Goal: Task Accomplishment & Management: Use online tool/utility

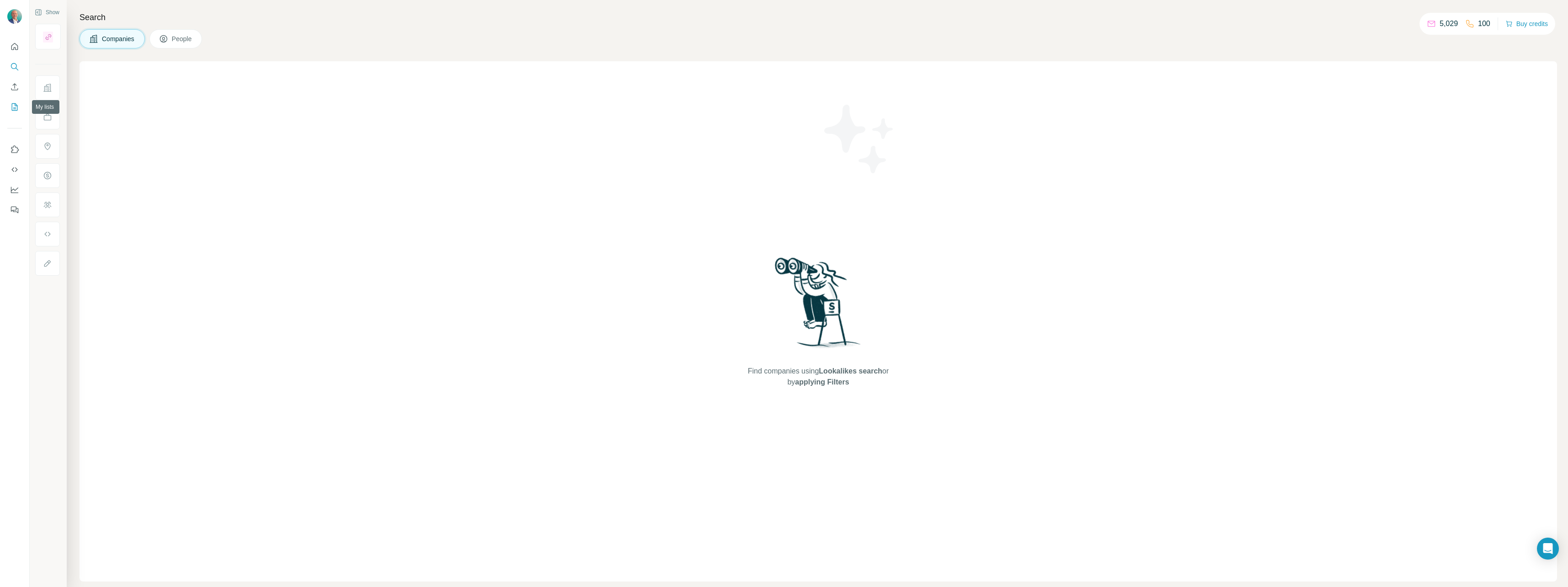
click at [13, 108] on icon "My lists" at bounding box center [15, 106] width 4 height 6
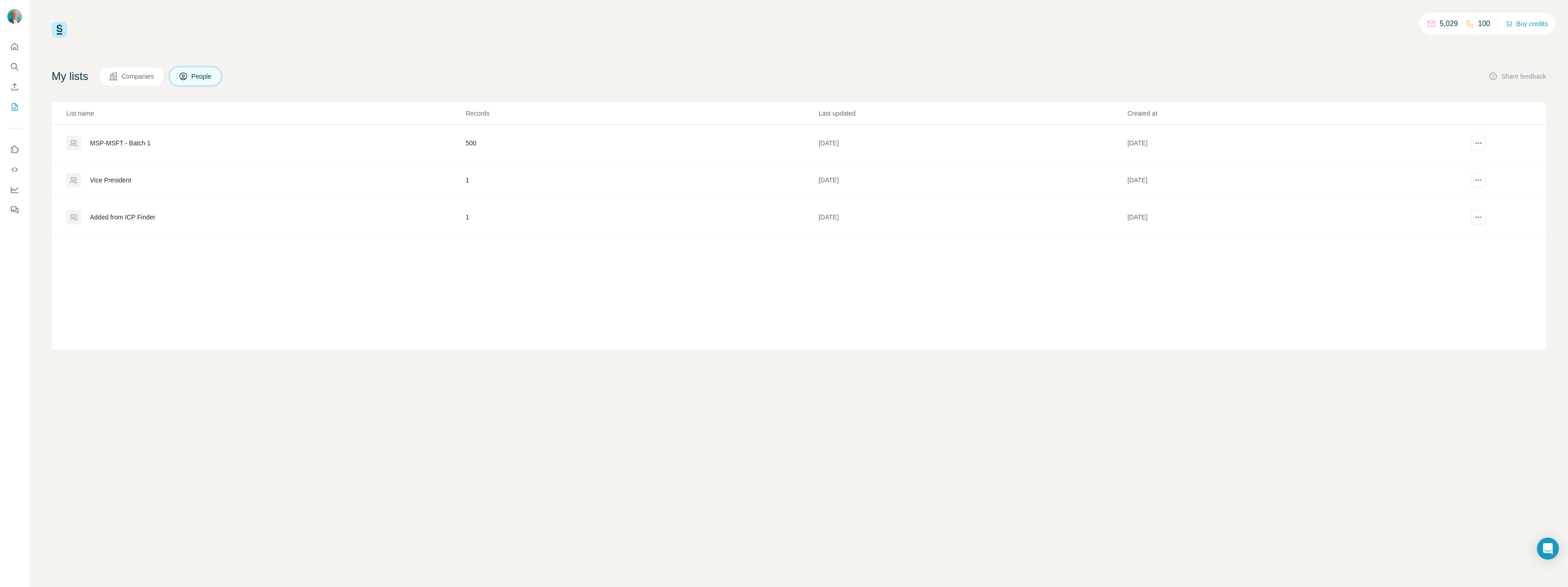
click at [132, 143] on div "MSP-MSFT - Batch 1" at bounding box center [120, 143] width 61 height 10
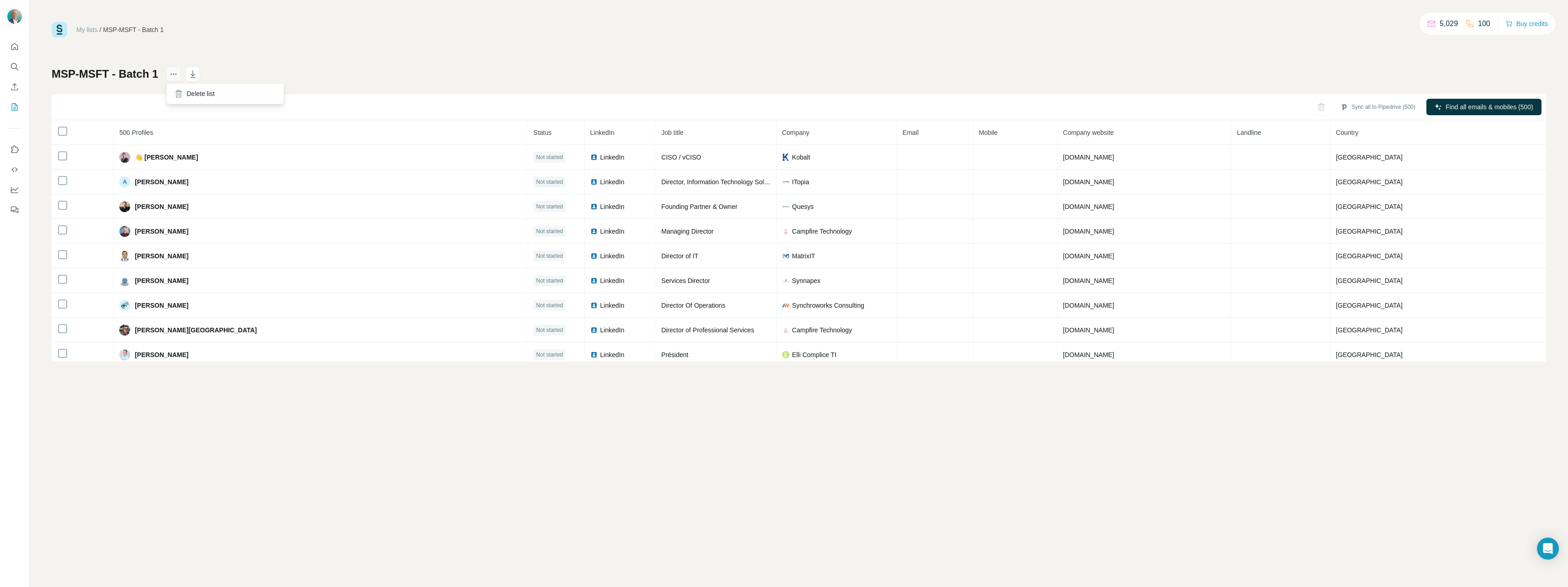
click at [174, 78] on icon "actions" at bounding box center [173, 74] width 10 height 10
click at [190, 36] on div "My lists / MSP-MSFT - Batch 1 5,029 100 Buy credits" at bounding box center [799, 29] width 1494 height 16
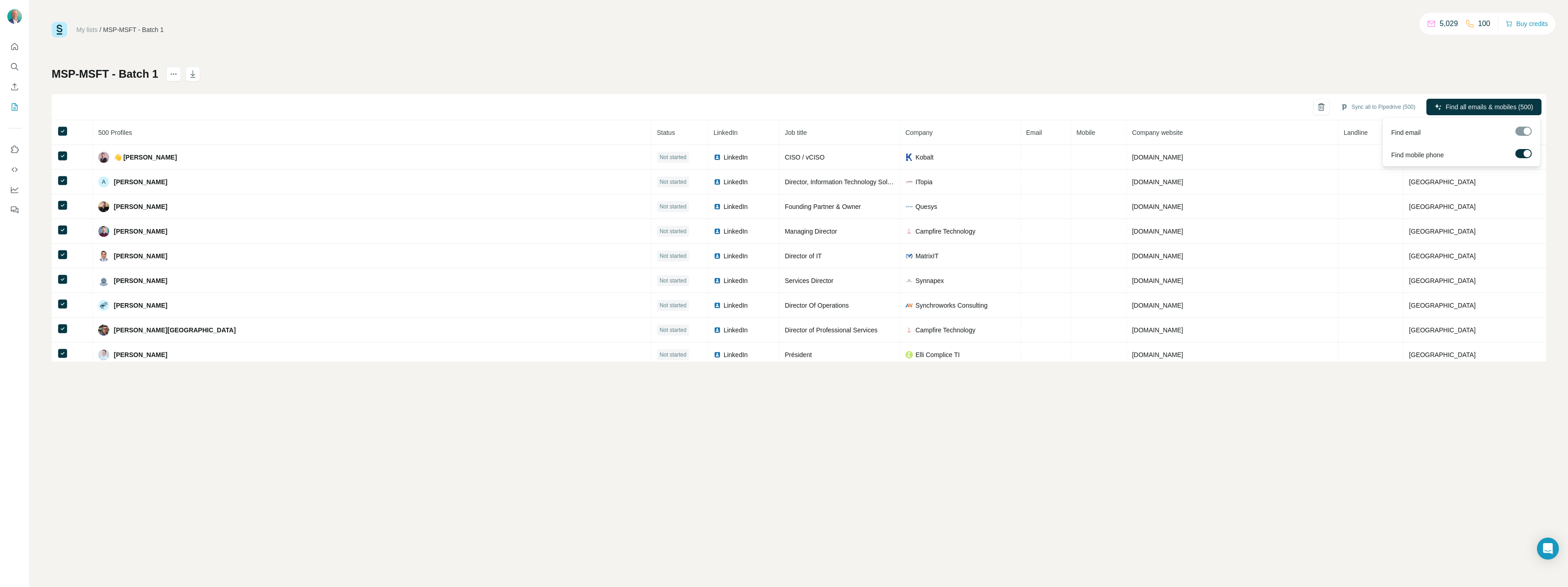
click at [1524, 153] on div at bounding box center [1527, 153] width 7 height 7
click at [1502, 107] on span "Find all emails (500)" at bounding box center [1505, 107] width 57 height 10
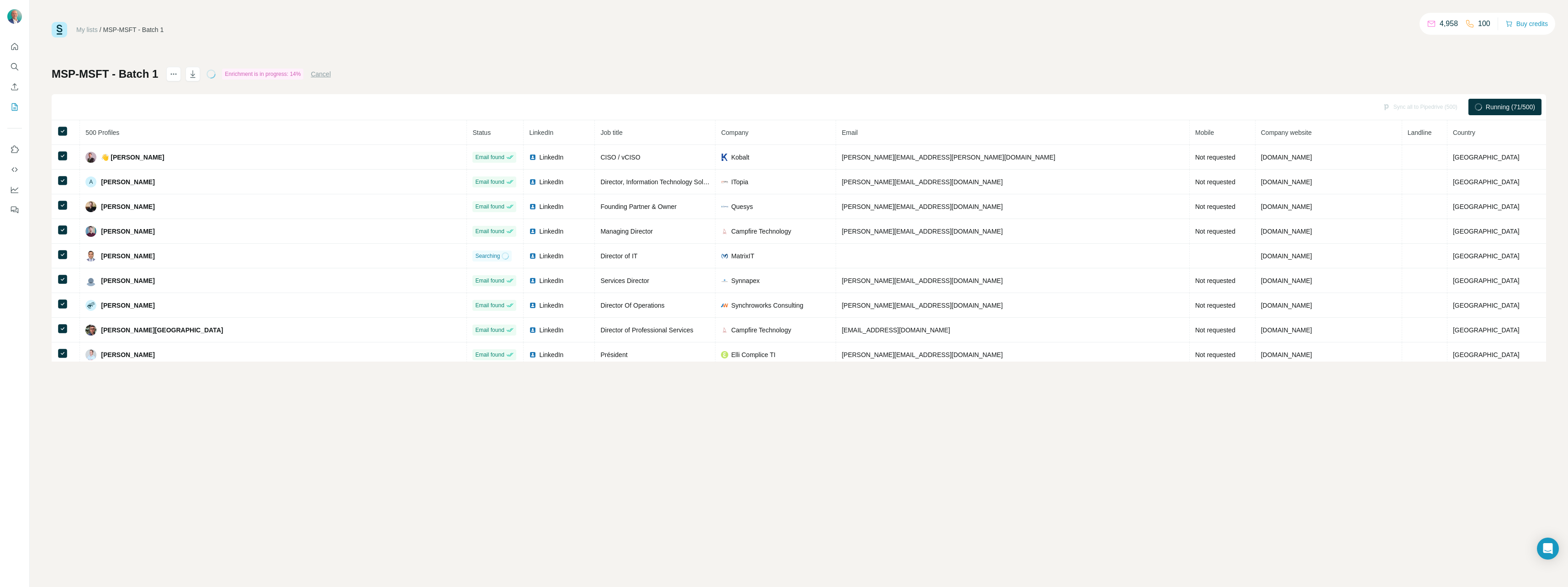
click at [514, 65] on div "My lists / MSP-MSFT - Batch 1 4,958 100 Buy credits MSP-MSFT - Batch 1 Enrichme…" at bounding box center [799, 192] width 1494 height 340
drag, startPoint x: 1344, startPoint y: 466, endPoint x: 1355, endPoint y: 474, distance: 13.6
click at [1344, 466] on div "My lists / MSP-MSFT - Batch 1 4,572 100 Buy credits MSP-MSFT - Batch 1 Enrichme…" at bounding box center [798, 293] width 1539 height 587
click at [164, 438] on div "My lists / MSP-MSFT - Batch 1 4,572 100 Buy credits MSP-MSFT - Batch 1 Enrichme…" at bounding box center [798, 293] width 1539 height 587
click at [194, 72] on icon "button" at bounding box center [192, 74] width 10 height 10
